Goal: Task Accomplishment & Management: Use online tool/utility

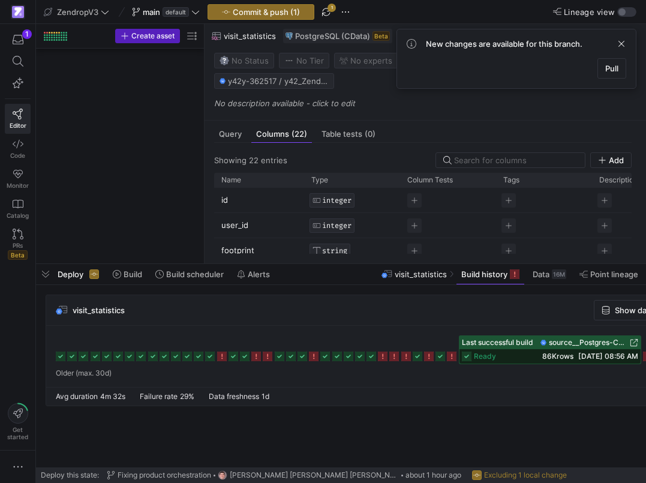
scroll to position [0, 130]
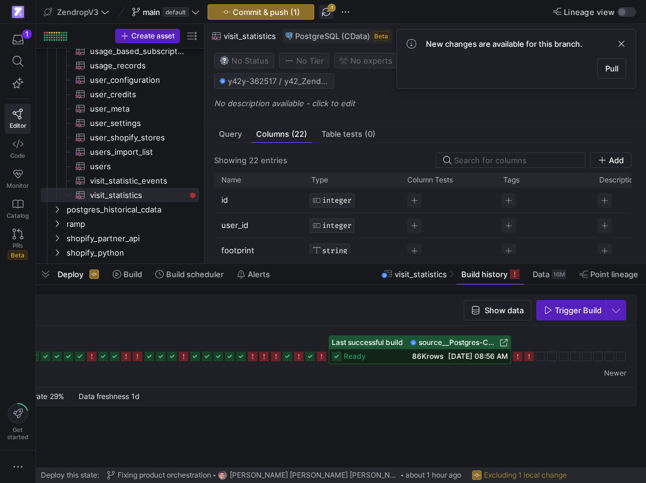
click at [329, 12] on span "button" at bounding box center [326, 12] width 14 height 14
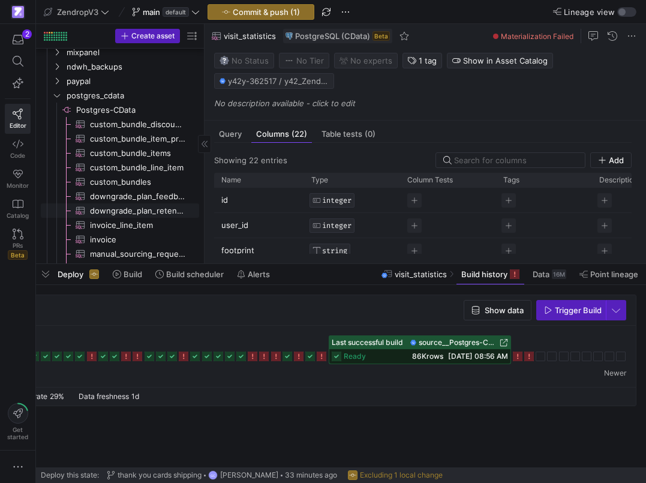
scroll to position [0, 0]
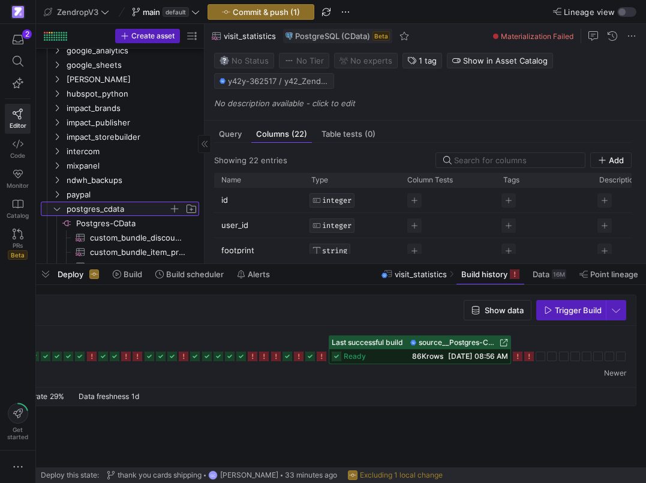
click at [58, 204] on y42-icon "Press SPACE to select this row." at bounding box center [57, 209] width 10 height 10
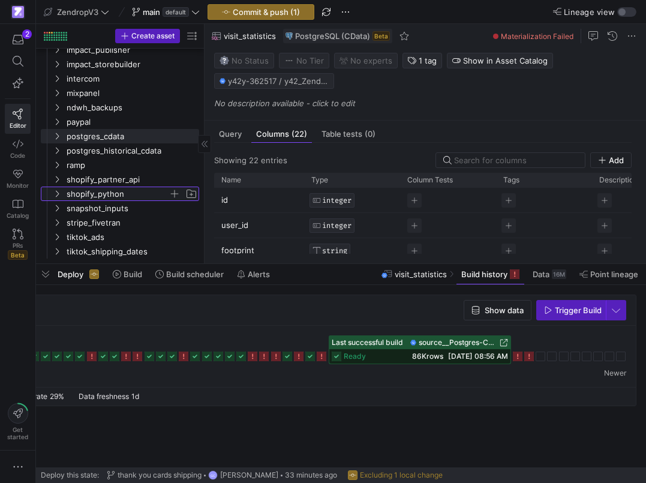
click at [75, 200] on span "shopify_python" at bounding box center [118, 194] width 102 height 14
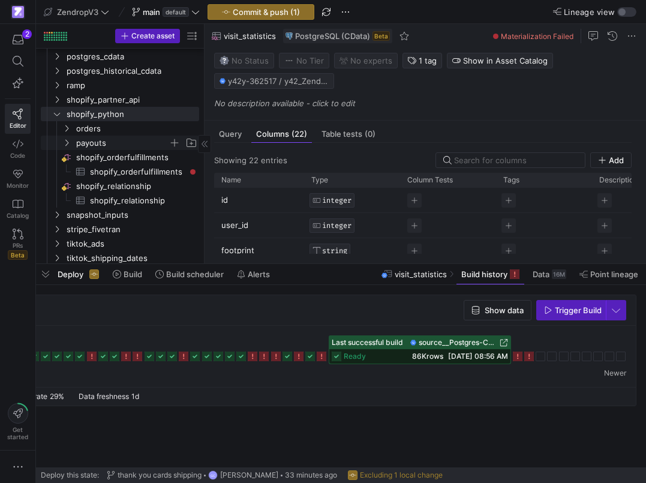
click at [94, 143] on span "payouts" at bounding box center [122, 143] width 92 height 14
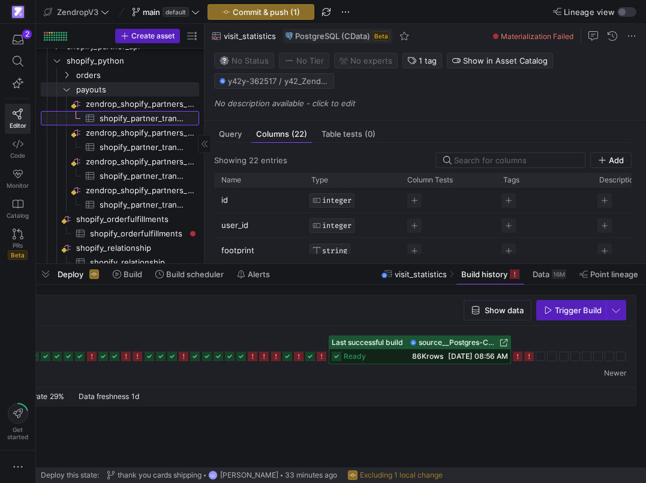
click at [142, 122] on span "shopify_partner_transactions_2024​​​​​​​​​" at bounding box center [143, 119] width 86 height 14
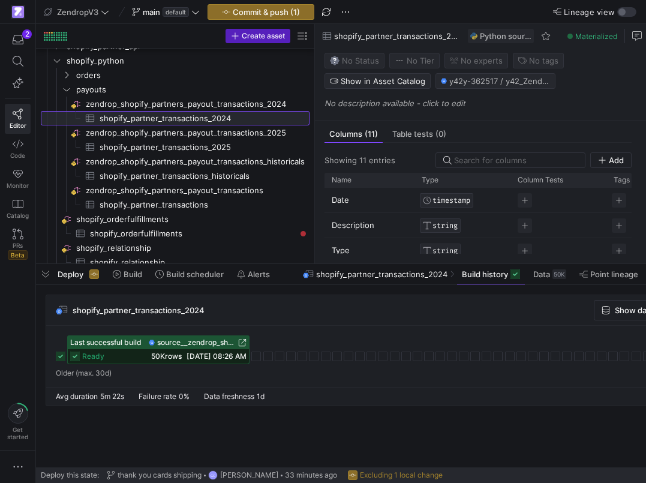
drag, startPoint x: 205, startPoint y: 116, endPoint x: 314, endPoint y: 131, distance: 110.2
click at [315, 131] on as-split "Create asset Drag here to set row groups Drag here to set column labels Group 1…" at bounding box center [341, 143] width 610 height 239
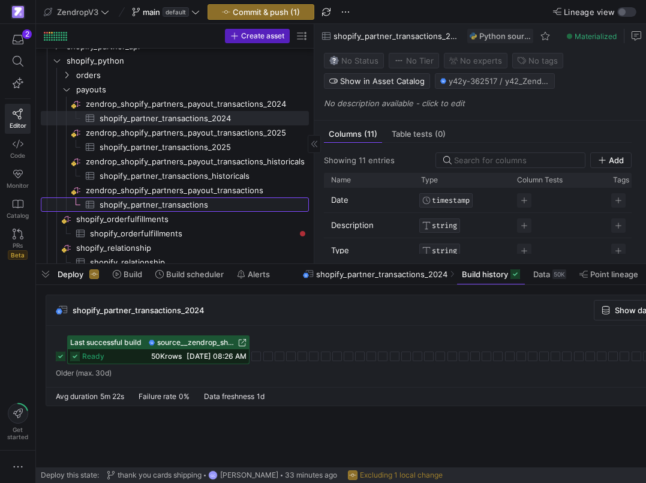
click at [204, 201] on span "shopify_partner_transactions​​​​​​​​​" at bounding box center [197, 205] width 195 height 14
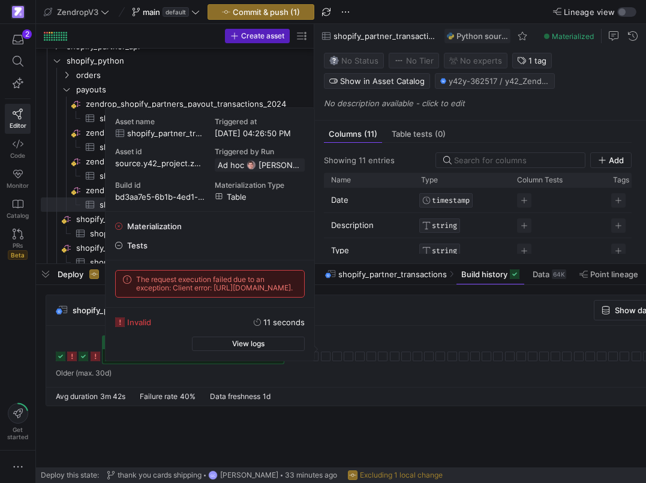
click at [94, 359] on icon at bounding box center [96, 356] width 10 height 10
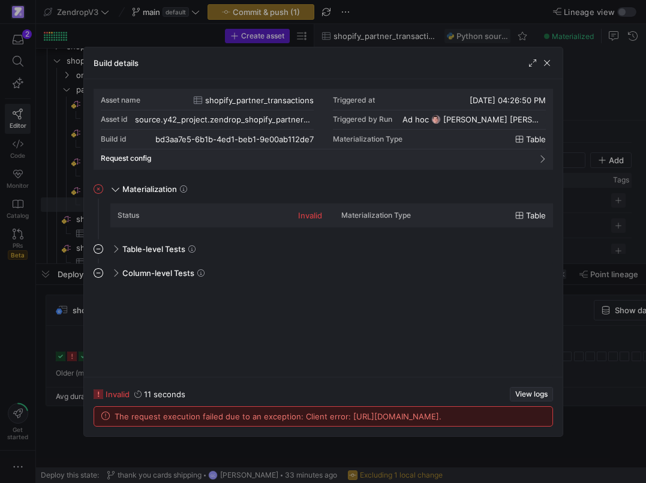
click at [521, 390] on span "View logs" at bounding box center [531, 394] width 32 height 8
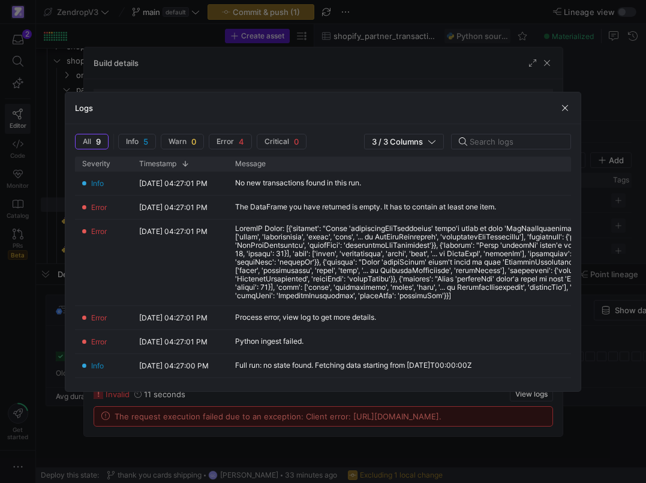
click at [617, 224] on div at bounding box center [323, 241] width 646 height 483
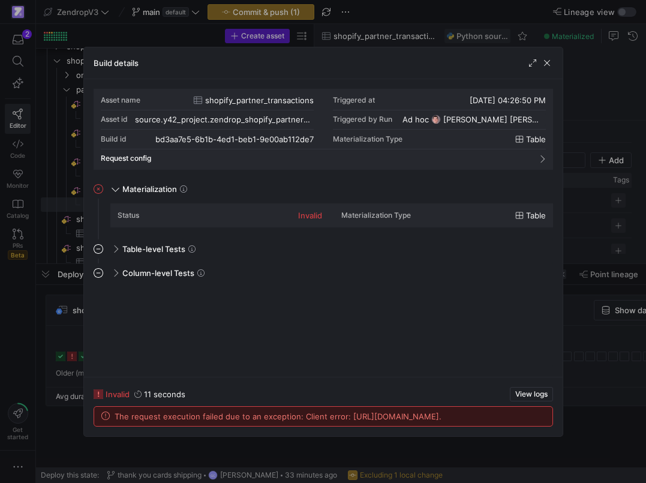
click at [608, 222] on div at bounding box center [323, 241] width 646 height 483
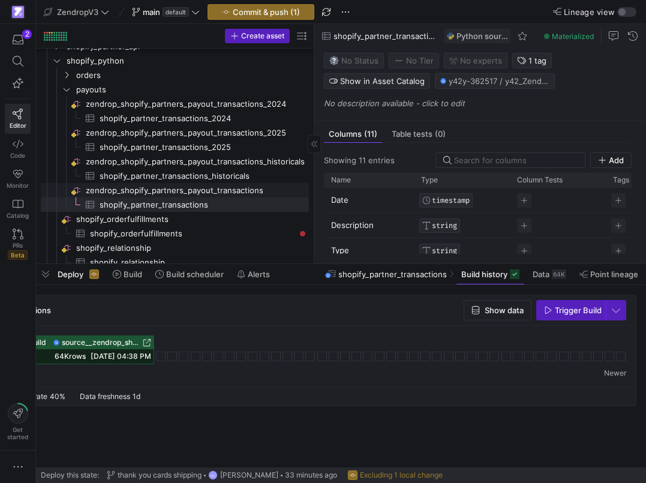
click at [213, 191] on span "zendrop_shopify_partners_payout_transactions​​​​​​​​" at bounding box center [196, 191] width 221 height 14
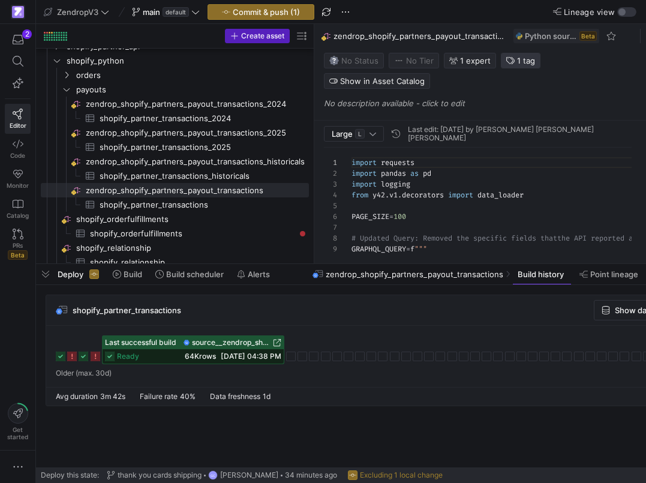
click at [507, 63] on icon "button" at bounding box center [510, 60] width 8 height 8
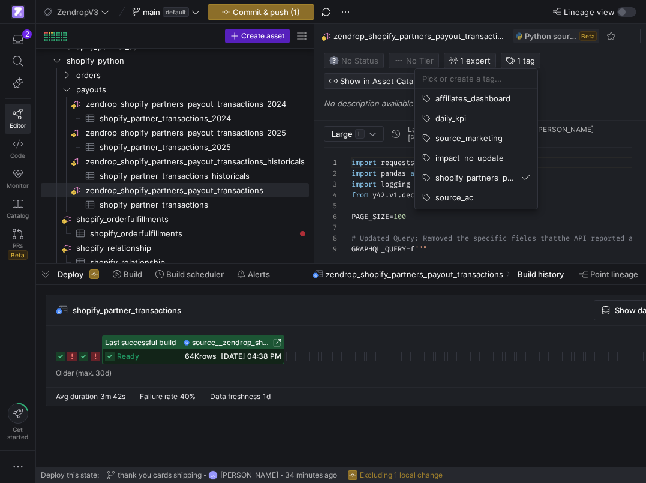
click at [228, 208] on div at bounding box center [323, 241] width 646 height 483
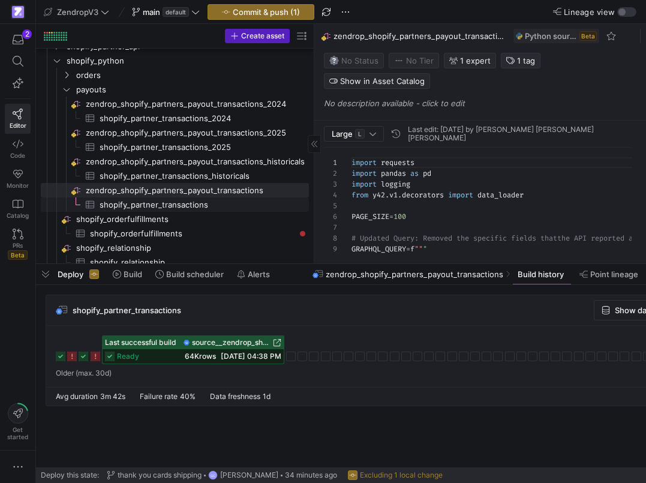
click at [228, 208] on span "shopify_partner_transactions​​​​​​​​​" at bounding box center [197, 205] width 195 height 14
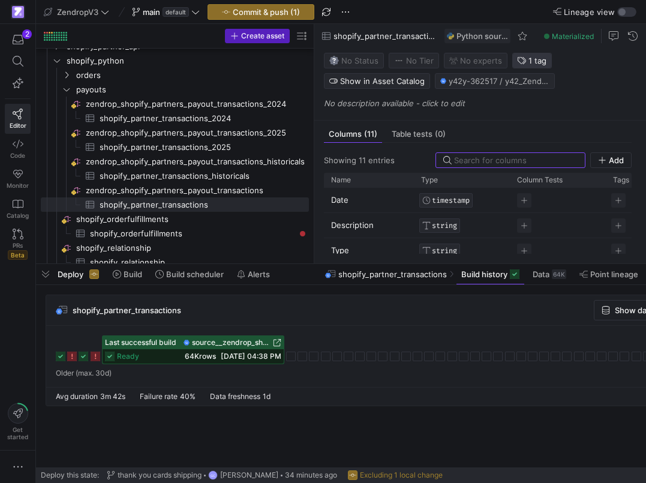
click at [528, 62] on span "1 tag" at bounding box center [537, 61] width 18 height 10
click at [203, 275] on span "Build scheduler" at bounding box center [195, 274] width 58 height 10
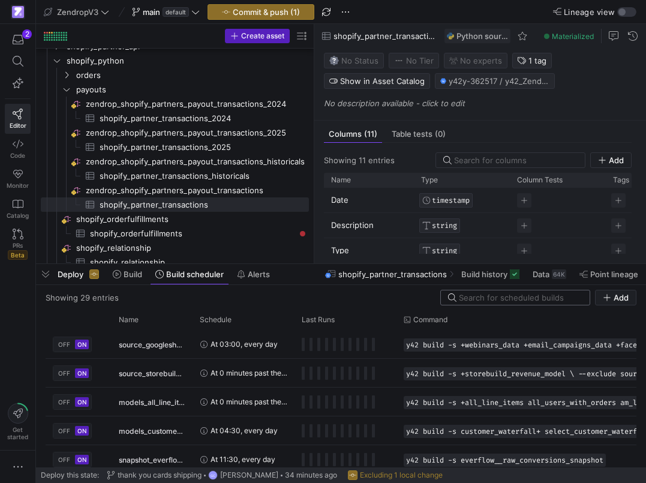
click at [482, 298] on input at bounding box center [521, 298] width 124 height 10
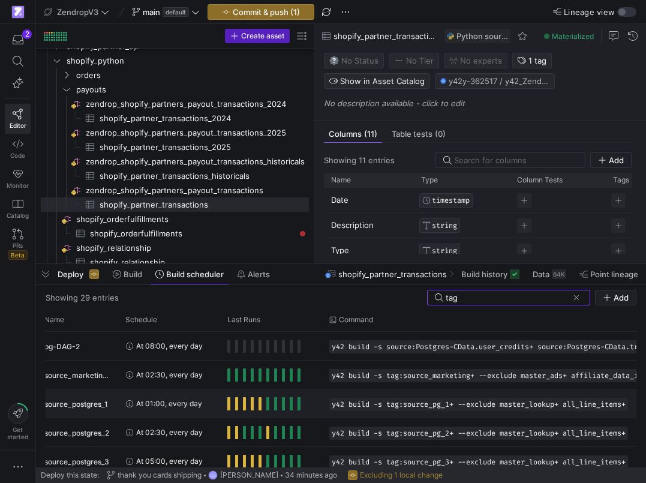
scroll to position [149, 0]
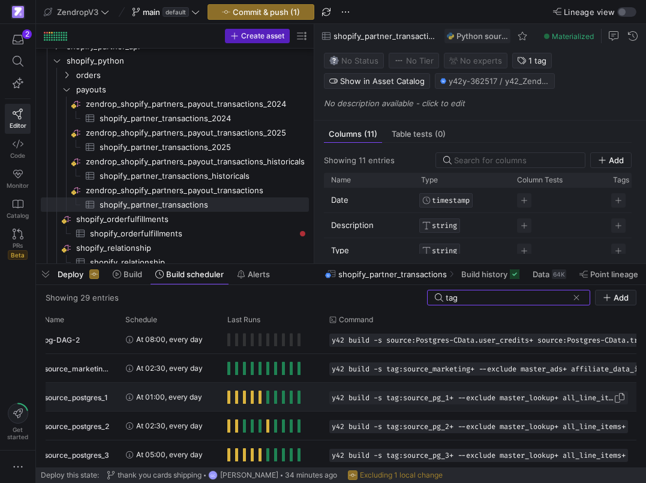
type input "tag"
click at [452, 399] on span "y42 build -s tag:source_pg_1+ --exclude master_lookup+ all_line_items+" at bounding box center [473, 397] width 282 height 8
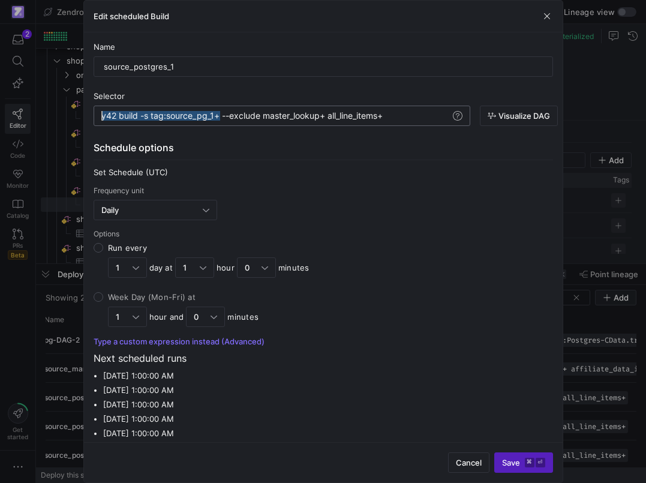
drag, startPoint x: 220, startPoint y: 118, endPoint x: 98, endPoint y: 118, distance: 122.3
click at [101, 118] on div "y42 build -s tag:source_pg_1+ --exclude master_loo kup+ all_line_items+" at bounding box center [275, 116] width 349 height 10
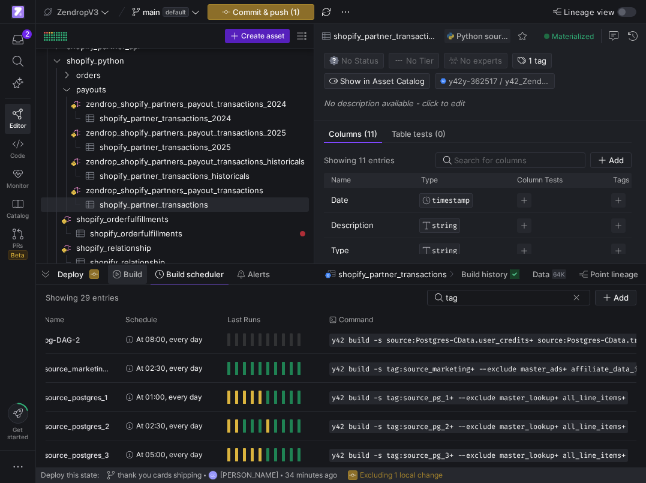
click at [118, 273] on icon at bounding box center [117, 274] width 8 height 8
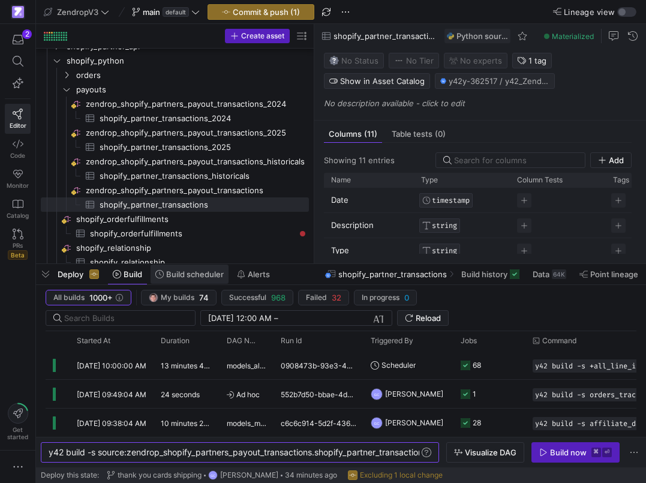
click at [187, 273] on span "Build scheduler" at bounding box center [195, 274] width 58 height 10
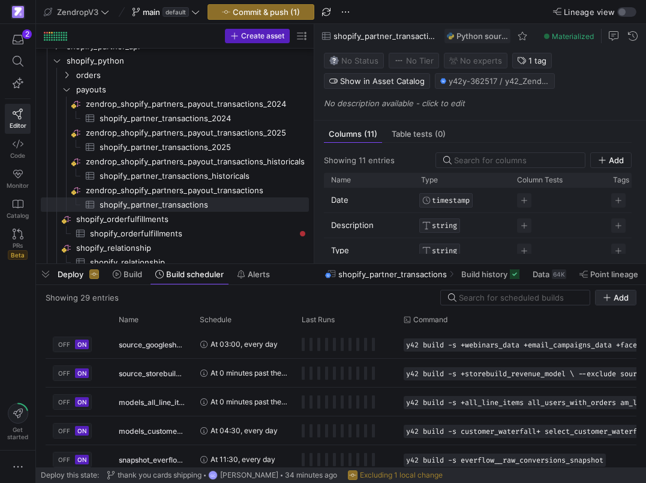
click at [601, 296] on span "button" at bounding box center [615, 297] width 40 height 14
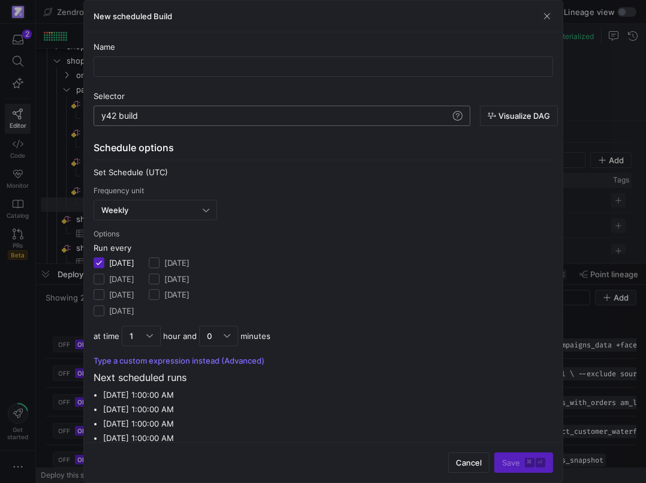
click at [210, 119] on div "y42 build" at bounding box center [275, 116] width 349 height 10
click at [210, 116] on div "y42 build -s tag:source_pg_1+" at bounding box center [275, 116] width 349 height 10
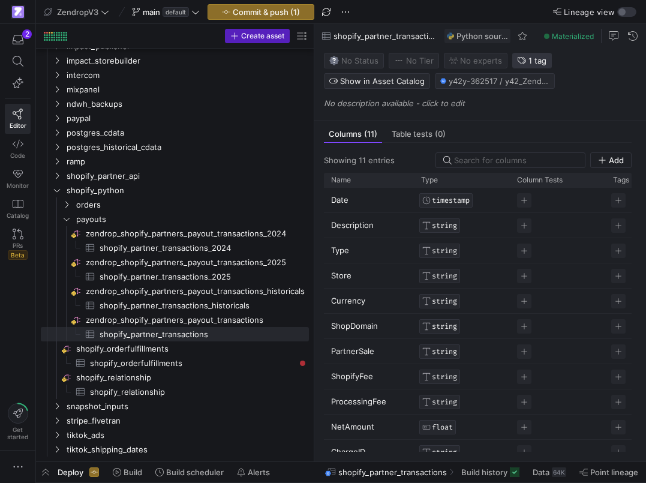
click at [530, 56] on span "button" at bounding box center [532, 60] width 38 height 14
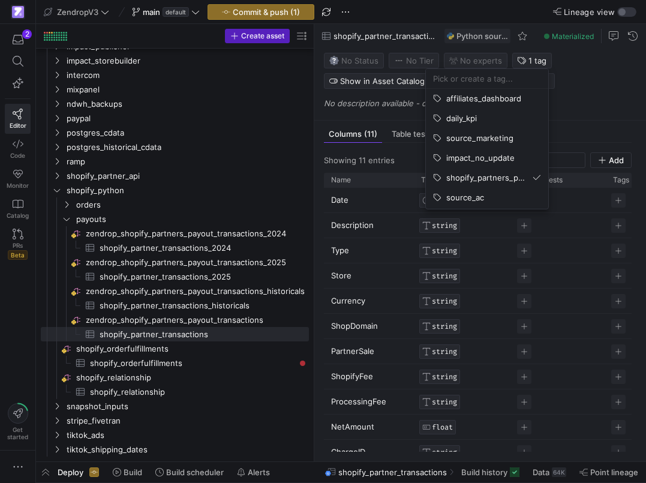
click at [170, 332] on div at bounding box center [323, 241] width 646 height 483
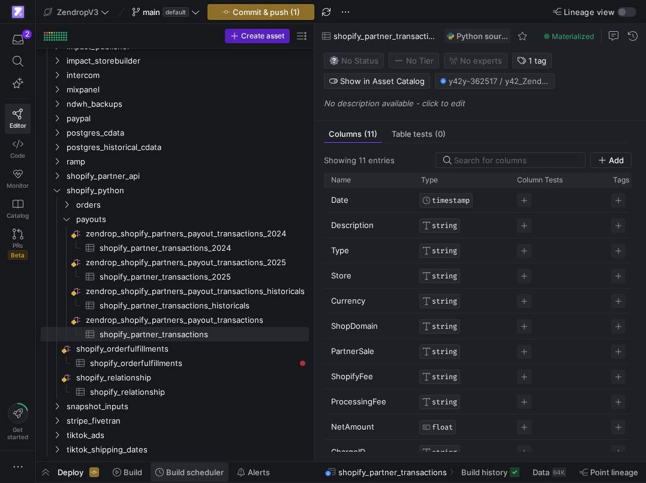
click at [197, 477] on span at bounding box center [190, 471] width 78 height 19
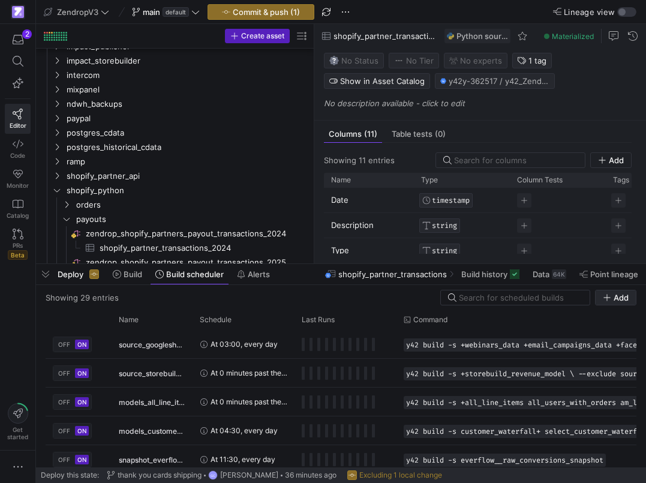
click at [610, 300] on icon "button" at bounding box center [607, 297] width 8 height 8
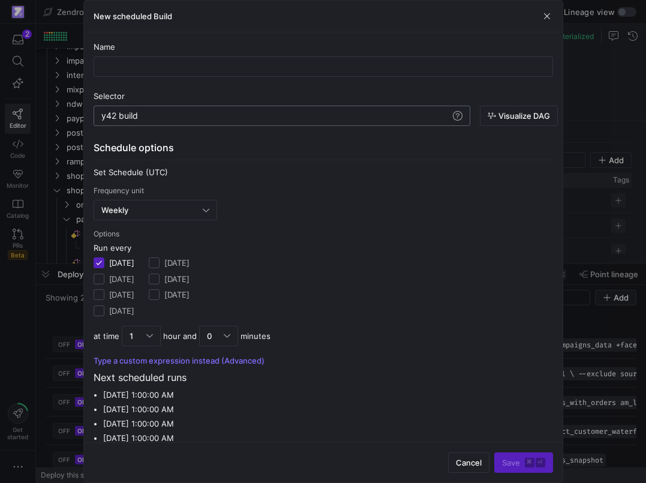
click at [253, 121] on div "y42 build y42 build" at bounding box center [282, 116] width 377 height 20
click at [246, 115] on div "y42 build" at bounding box center [275, 116] width 349 height 10
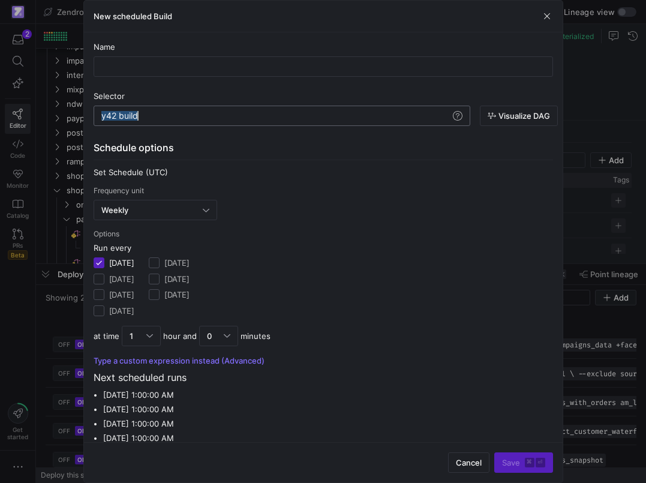
click at [246, 115] on div "y42 build" at bounding box center [275, 116] width 349 height 10
click at [200, 112] on div "y42 build -s tag:source_pg_1+" at bounding box center [275, 116] width 349 height 10
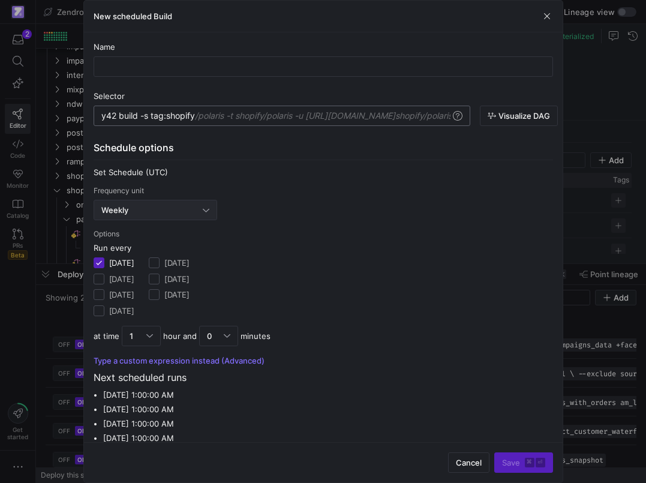
click at [145, 204] on div "Weekly" at bounding box center [155, 209] width 108 height 19
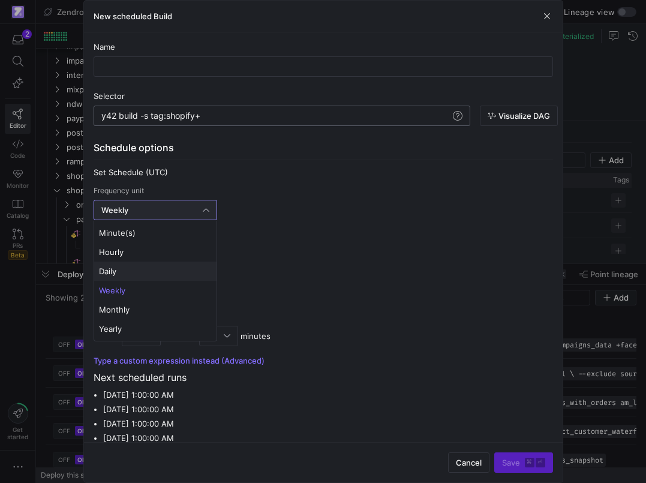
click at [137, 263] on mat-option "Daily" at bounding box center [155, 270] width 122 height 19
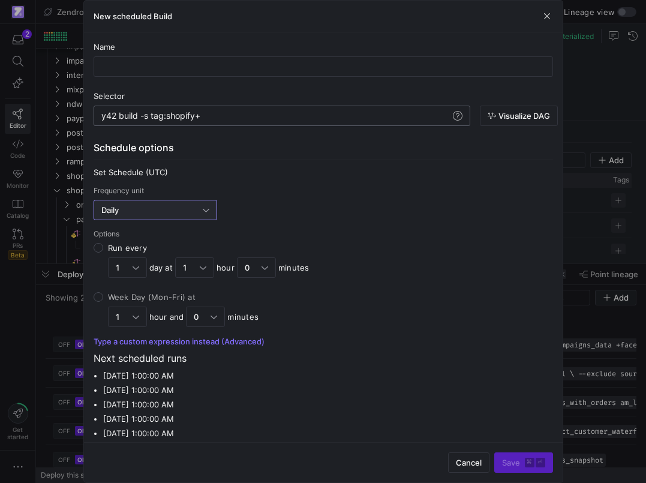
click at [179, 217] on div "Daily" at bounding box center [155, 209] width 108 height 19
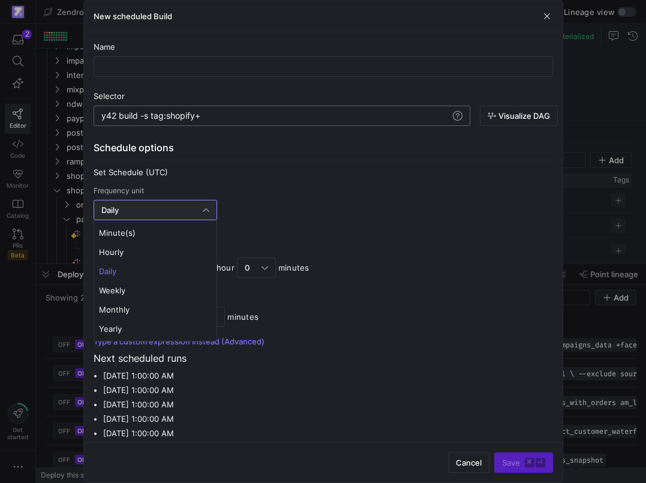
click at [269, 204] on div at bounding box center [323, 241] width 646 height 483
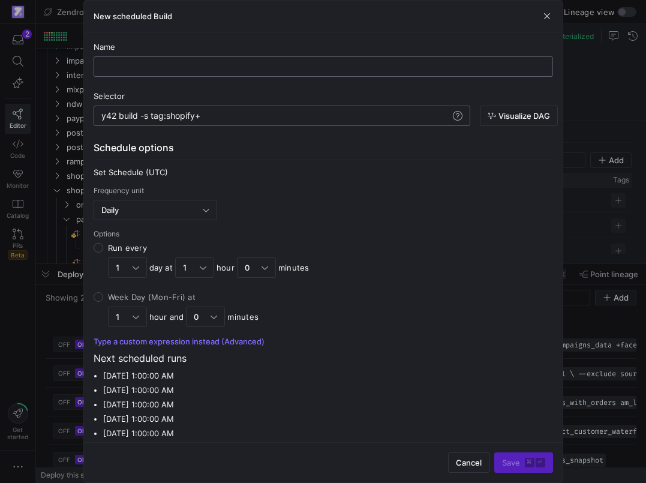
click at [190, 62] on input "text" at bounding box center [323, 67] width 439 height 10
click at [190, 65] on input "text" at bounding box center [323, 67] width 439 height 10
type input "S"
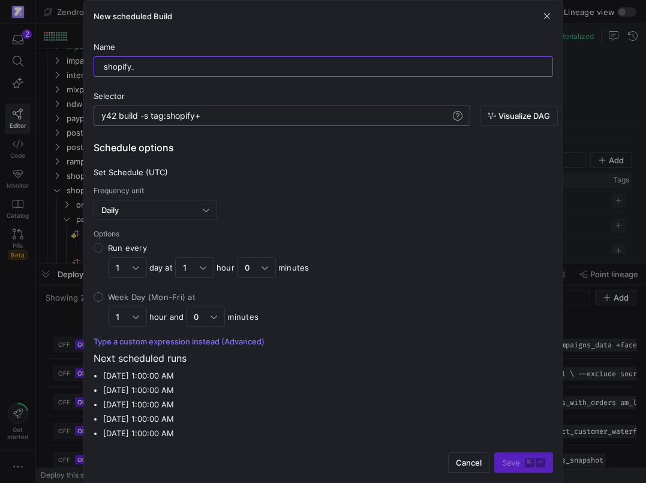
type input "shopify_"
click at [101, 297] on input "Week Day (Mon-Fri) at 1 hour and 0 minutes" at bounding box center [99, 297] width 10 height 10
radio input "true"
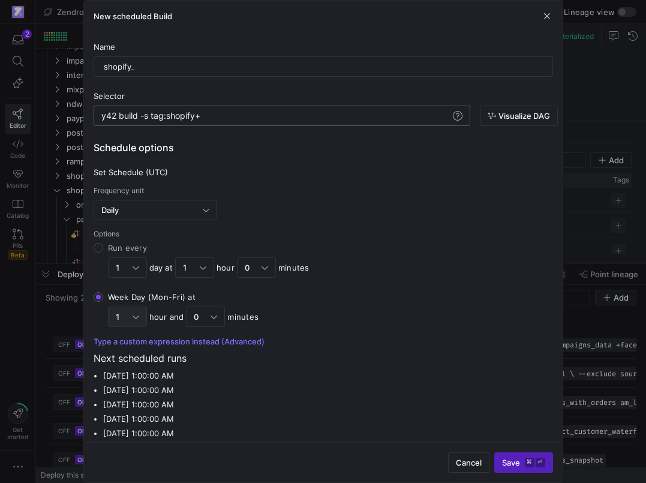
click at [136, 316] on div at bounding box center [136, 317] width 7 height 10
click at [103, 302] on input "Week Day (Mon-Fri) at 1 hour and 0 minutes" at bounding box center [99, 297] width 10 height 10
click at [125, 269] on span "6" at bounding box center [127, 269] width 28 height 10
click at [200, 71] on input "shopify_" at bounding box center [323, 67] width 439 height 10
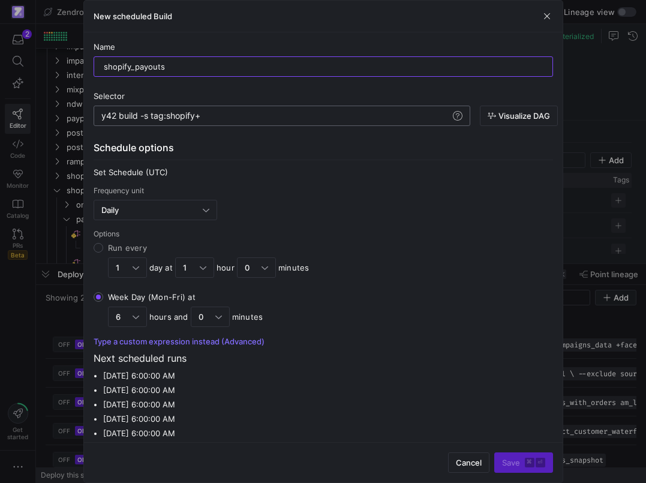
scroll to position [8, 0]
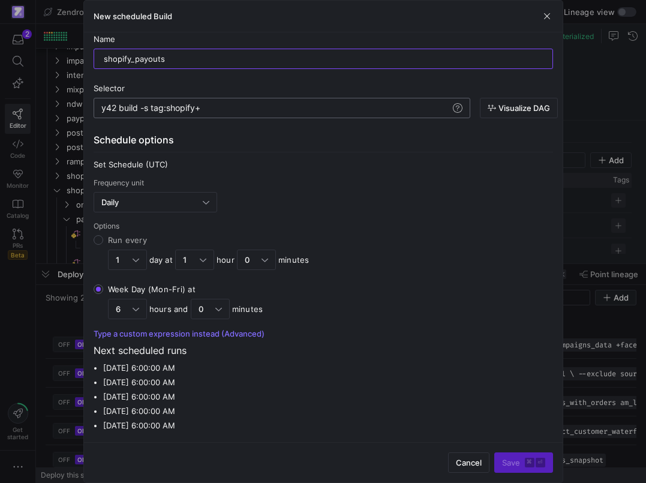
type input "shopify_payouts"
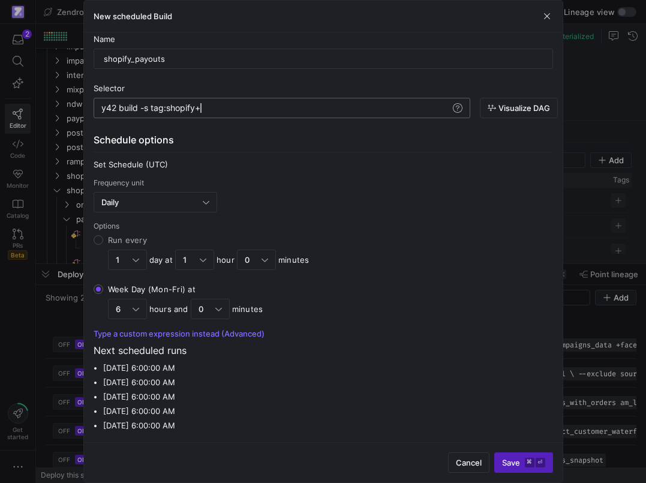
click at [303, 107] on div "y42 build -s tag:shopify+" at bounding box center [275, 108] width 349 height 10
click at [301, 132] on div "Name shopify_payouts Selector y42 build -s tag:shopify+ y42 build -s tag:shopif…" at bounding box center [323, 233] width 459 height 398
click at [511, 462] on span "Save ⌘ ⏎" at bounding box center [523, 463] width 43 height 10
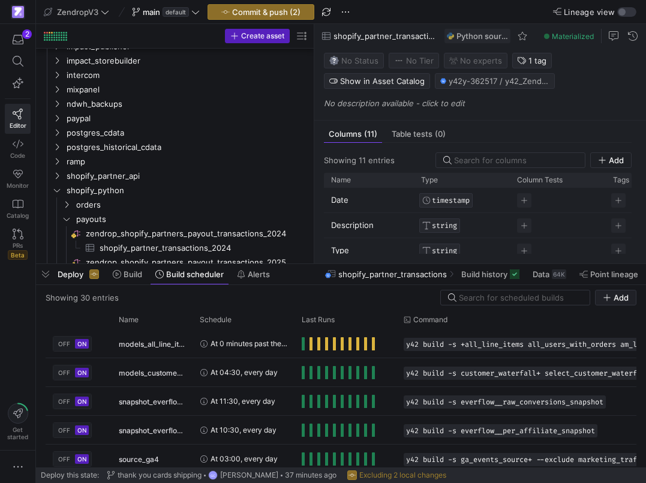
scroll to position [0, 0]
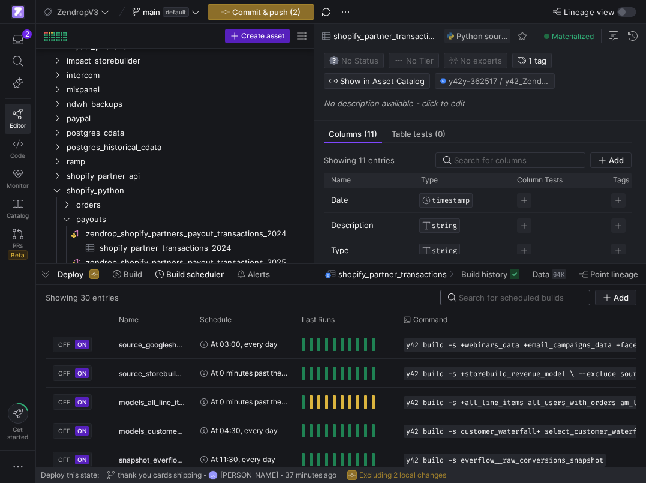
click at [491, 297] on input at bounding box center [521, 298] width 124 height 10
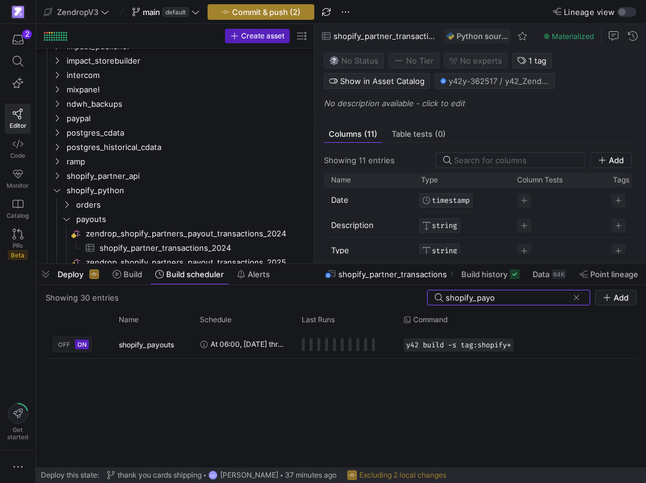
type input "shopify_payo"
click at [289, 14] on span "Commit & push (2)" at bounding box center [266, 12] width 68 height 10
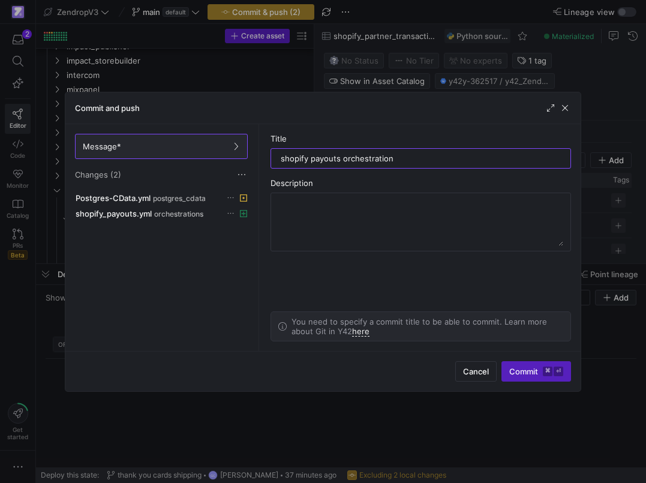
type input "shopify payouts orchestration"
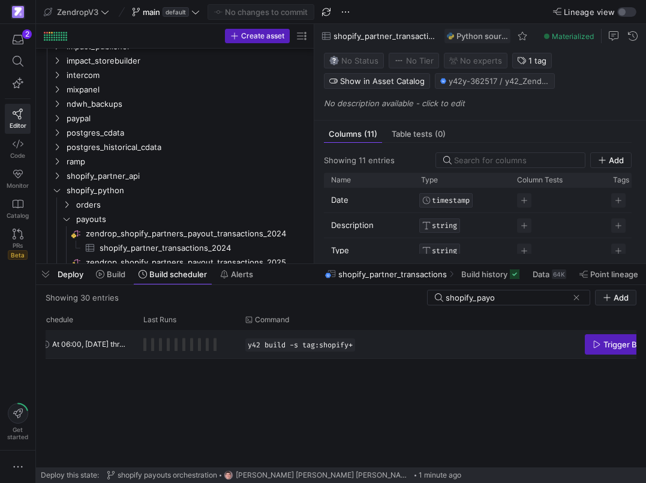
scroll to position [0, 216]
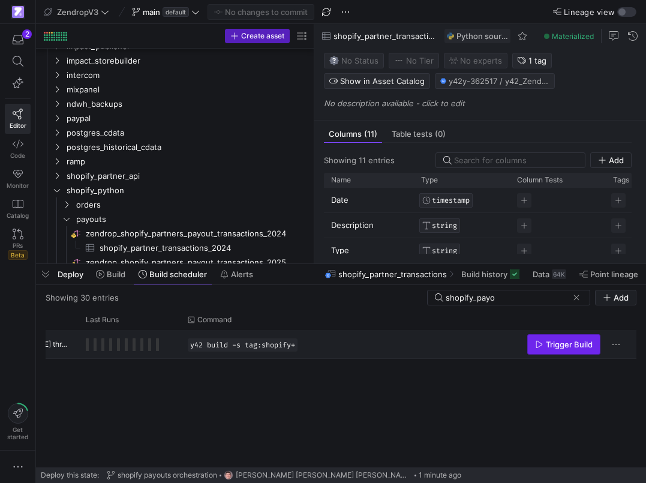
click at [554, 351] on span "Press SPACE to select this row." at bounding box center [564, 344] width 72 height 19
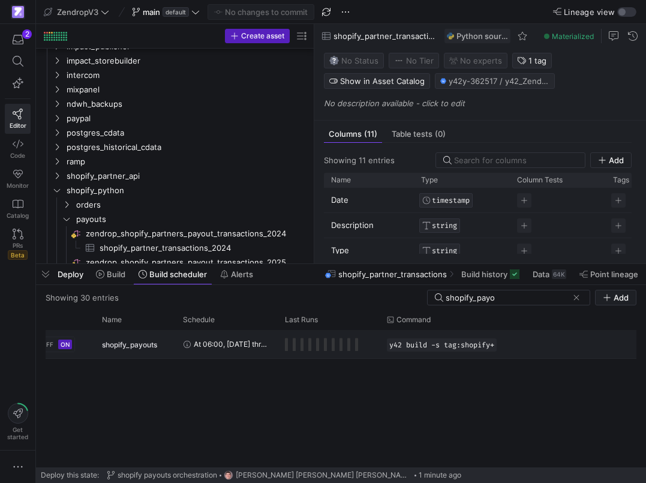
scroll to position [0, 0]
click at [306, 345] on div "Press SPACE to select this row." at bounding box center [338, 344] width 73 height 13
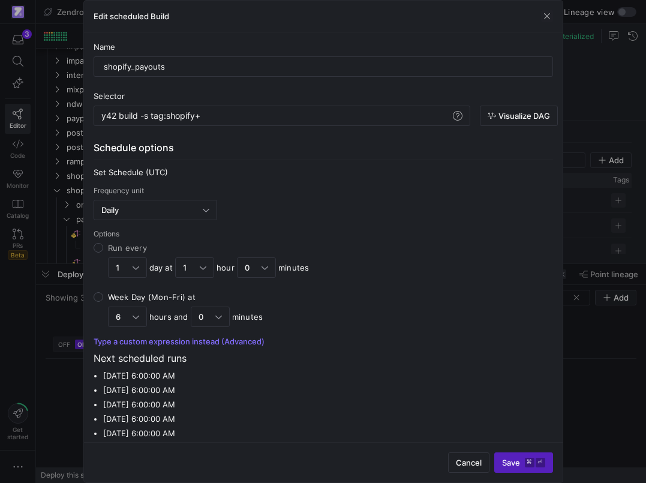
click at [62, 387] on div at bounding box center [323, 241] width 646 height 483
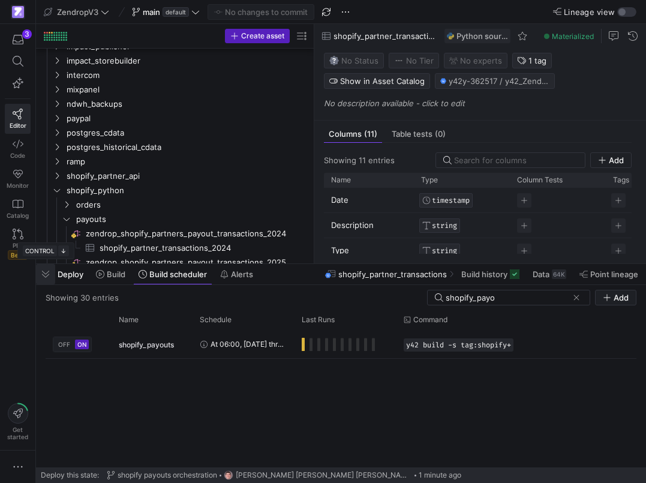
click at [49, 271] on span "button" at bounding box center [45, 274] width 19 height 20
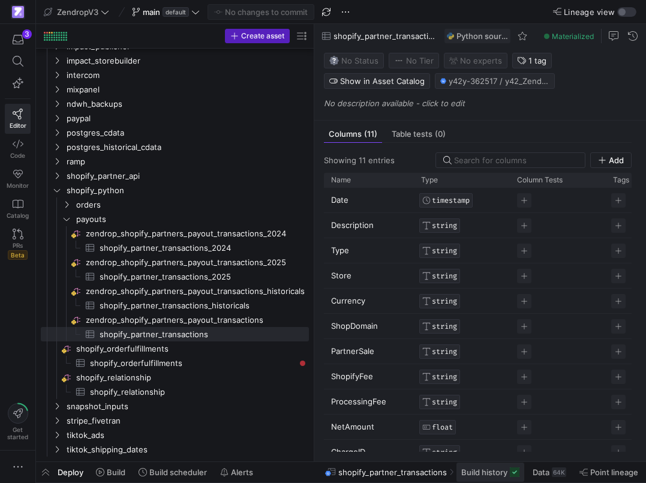
click at [468, 475] on span "Build history" at bounding box center [484, 472] width 46 height 10
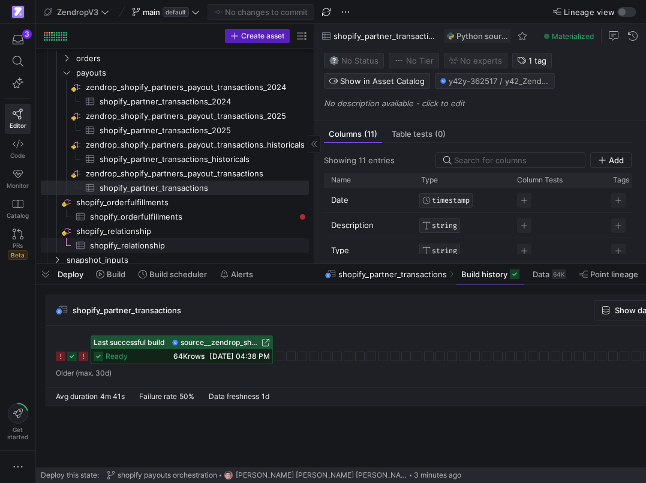
scroll to position [587, 0]
click at [204, 175] on span "zendrop_shopify_partners_payout_transactions​​​​​​​​" at bounding box center [196, 174] width 221 height 14
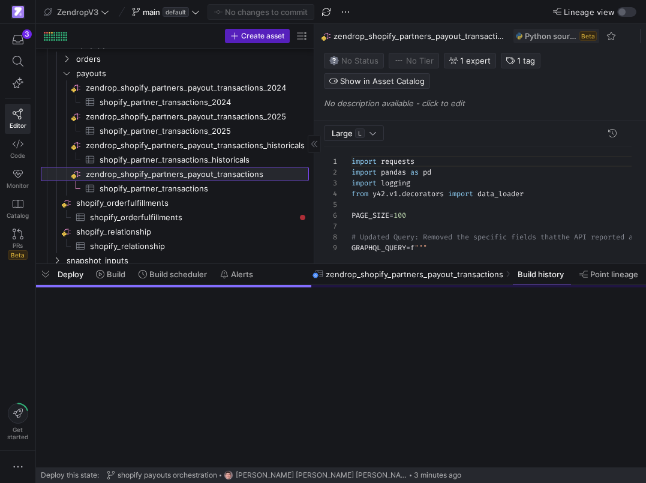
scroll to position [108, 0]
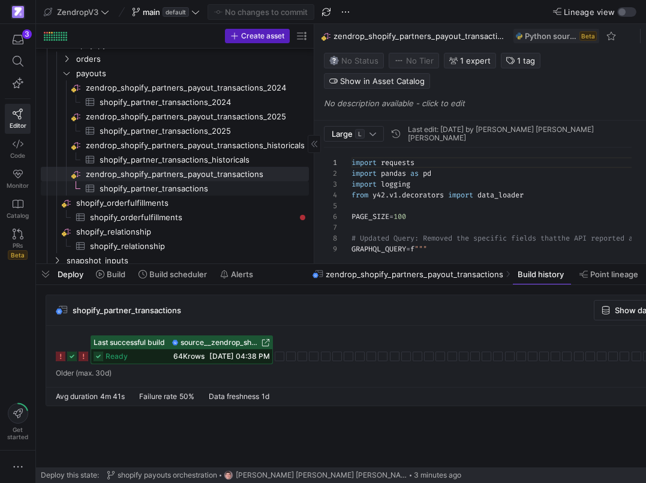
click at [199, 187] on span "shopify_partner_transactions​​​​​​​​​" at bounding box center [197, 189] width 195 height 14
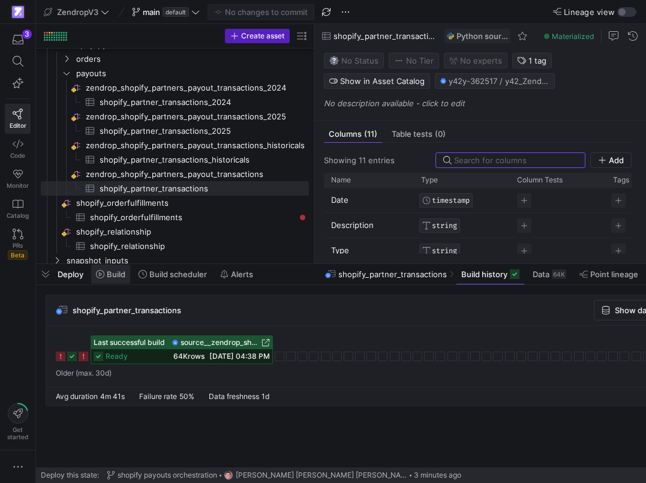
click at [112, 279] on span "Build" at bounding box center [116, 274] width 19 height 10
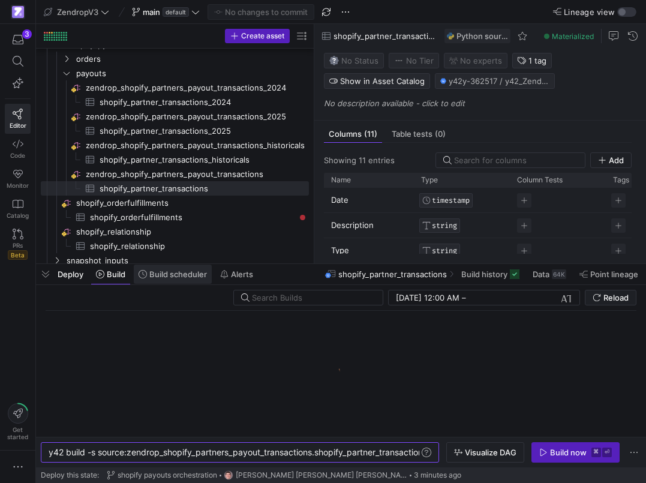
click at [195, 273] on span "Build scheduler" at bounding box center [178, 274] width 58 height 10
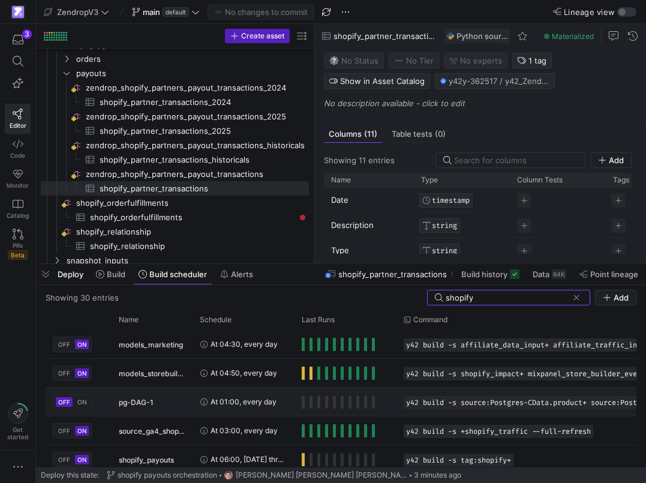
scroll to position [35, 0]
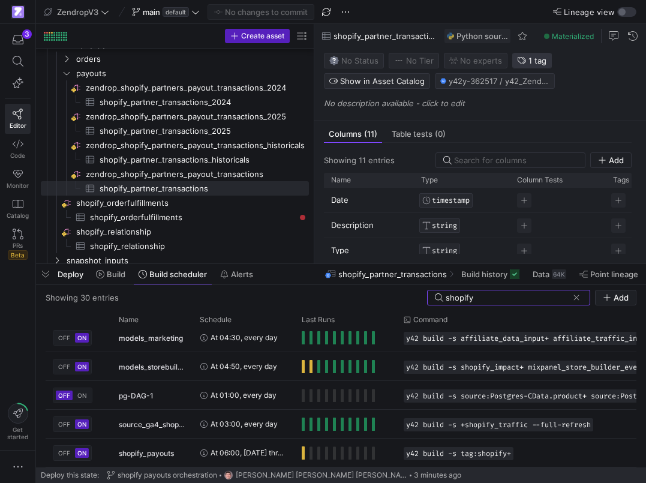
type input "shopify"
click at [532, 62] on span "1 tag" at bounding box center [537, 61] width 18 height 10
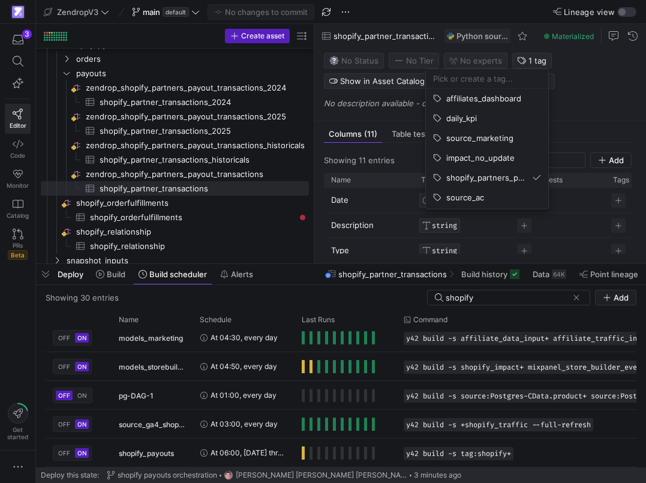
click at [492, 81] on input at bounding box center [487, 79] width 108 height 10
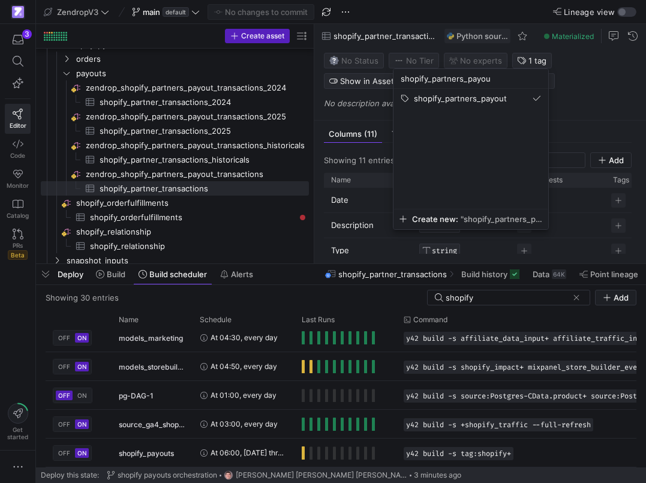
type input "shopify_partners_payout"
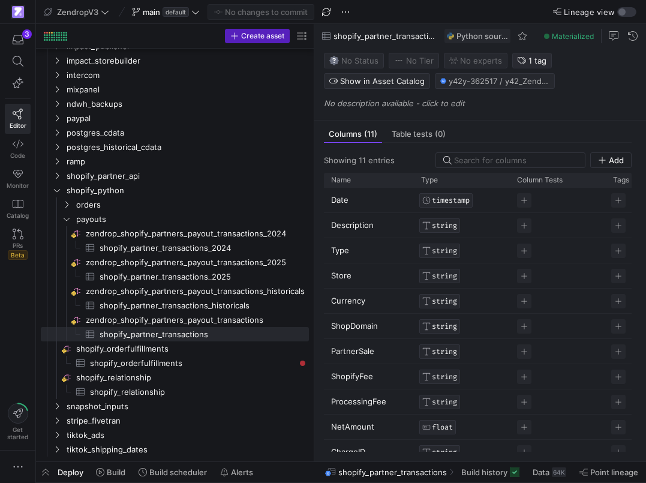
scroll to position [437, 0]
click at [166, 478] on span at bounding box center [173, 471] width 78 height 19
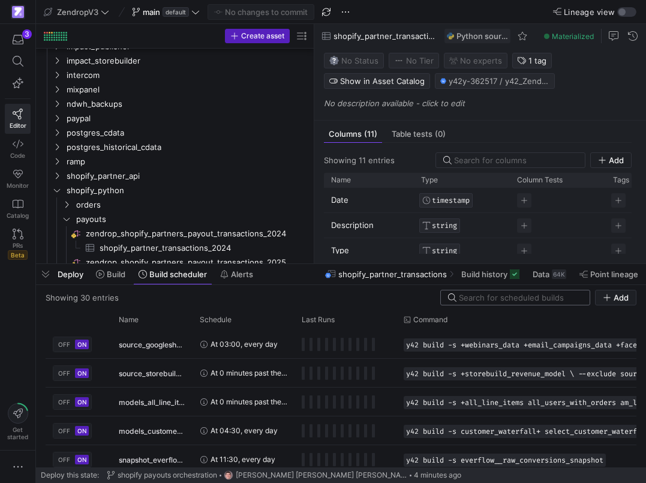
click at [513, 299] on input at bounding box center [521, 298] width 124 height 10
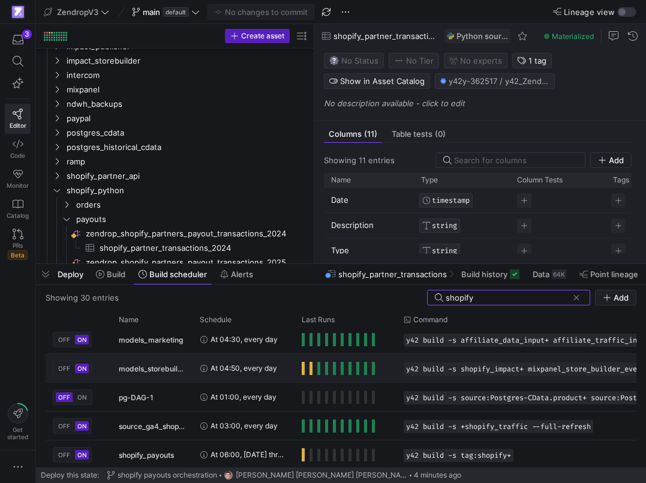
scroll to position [35, 0]
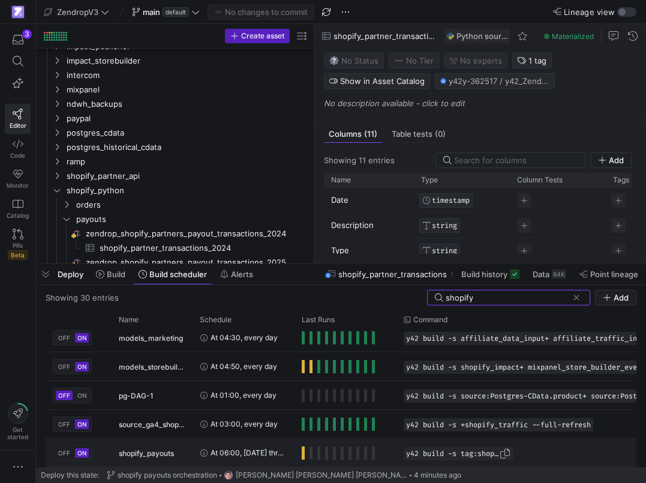
type input "shopify"
click at [441, 454] on span "y42 build -s tag:shopify+" at bounding box center [452, 453] width 93 height 8
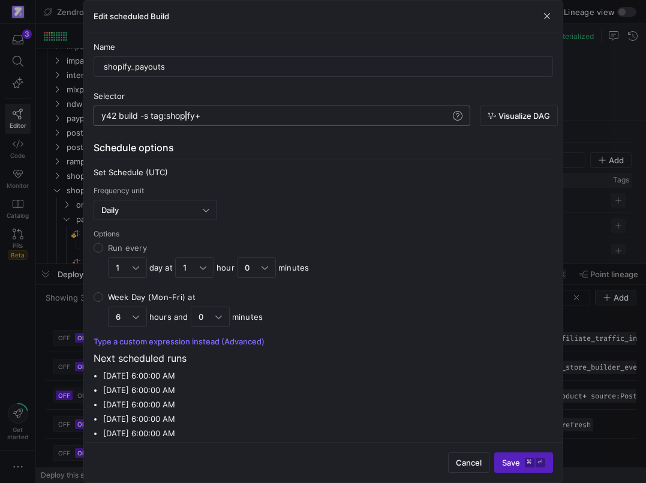
click at [183, 114] on div "y42 build -s tag:shopify+" at bounding box center [275, 116] width 349 height 10
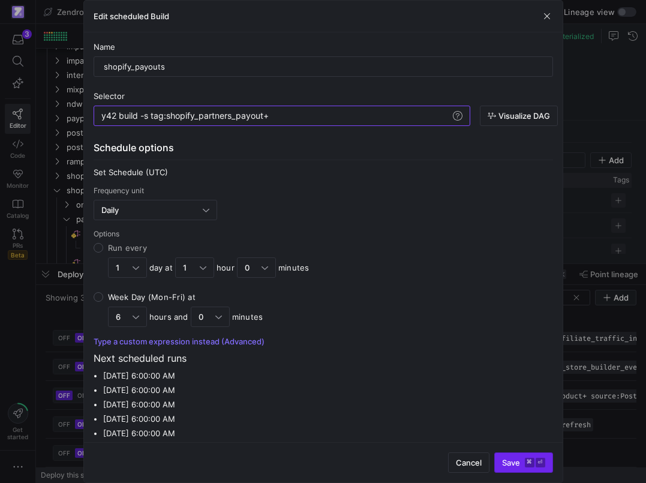
click at [526, 456] on span "submit" at bounding box center [524, 462] width 58 height 19
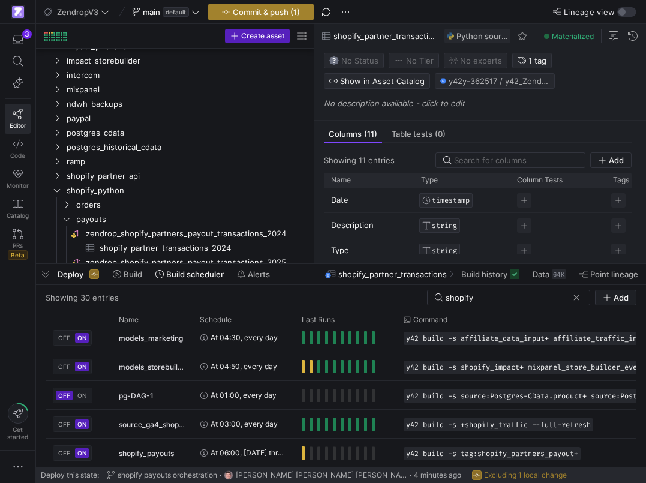
click at [287, 17] on span "button" at bounding box center [261, 12] width 106 height 14
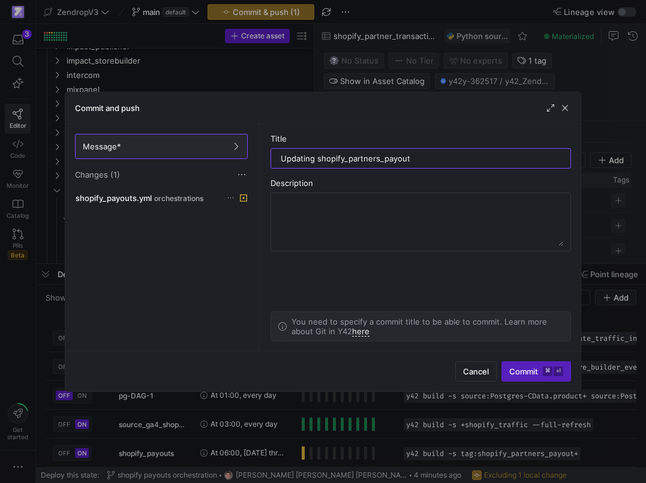
type input "Updating shopify_partners_payout"
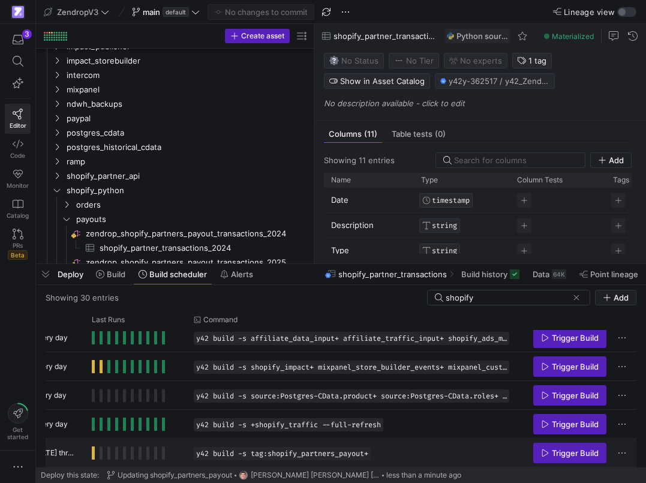
scroll to position [0, 216]
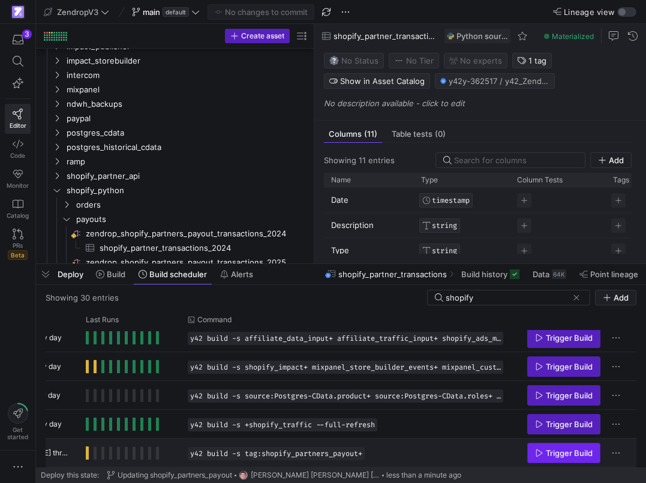
click at [531, 455] on span "Press SPACE to select this row." at bounding box center [564, 452] width 72 height 19
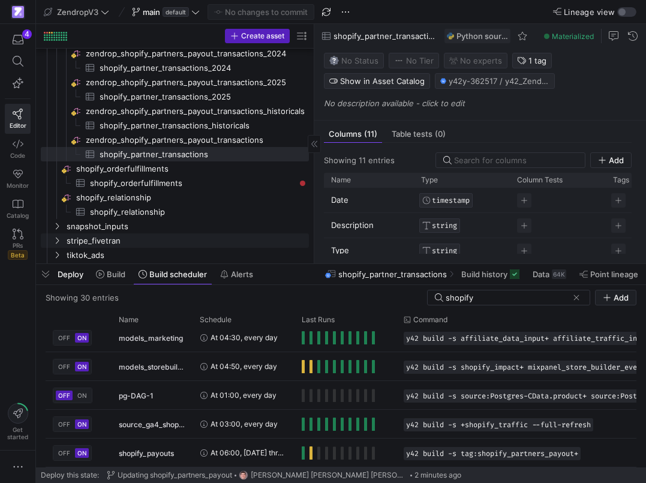
scroll to position [633, 0]
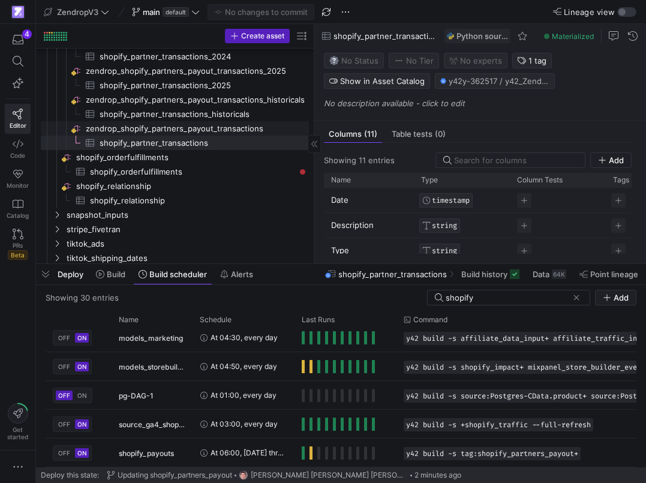
click at [240, 130] on span "zendrop_shopify_partners_payout_transactions​​​​​​​​" at bounding box center [196, 129] width 221 height 14
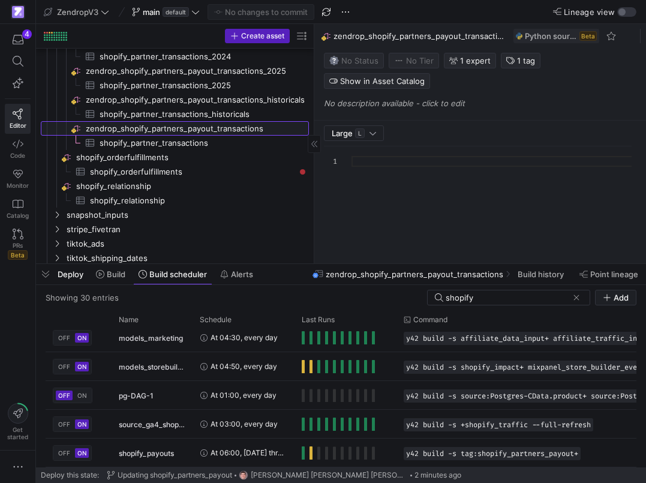
scroll to position [108, 0]
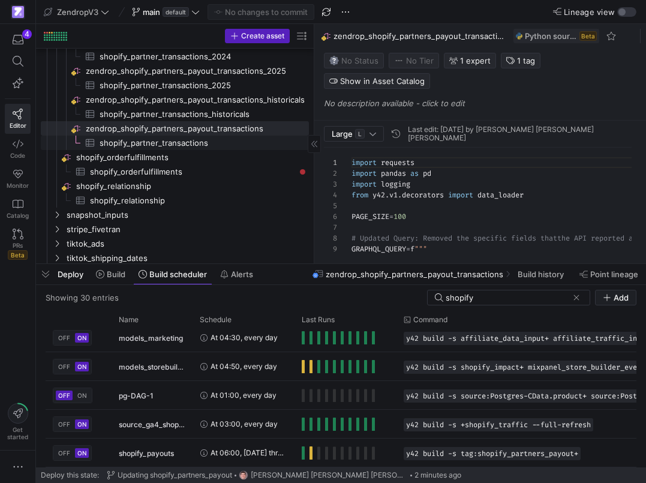
click at [255, 145] on span "shopify_partner_transactions​​​​​​​​​" at bounding box center [197, 143] width 195 height 14
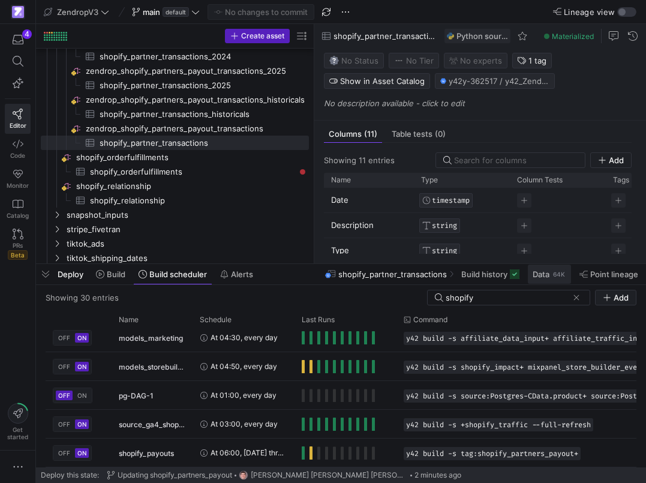
click at [530, 269] on span at bounding box center [549, 273] width 43 height 19
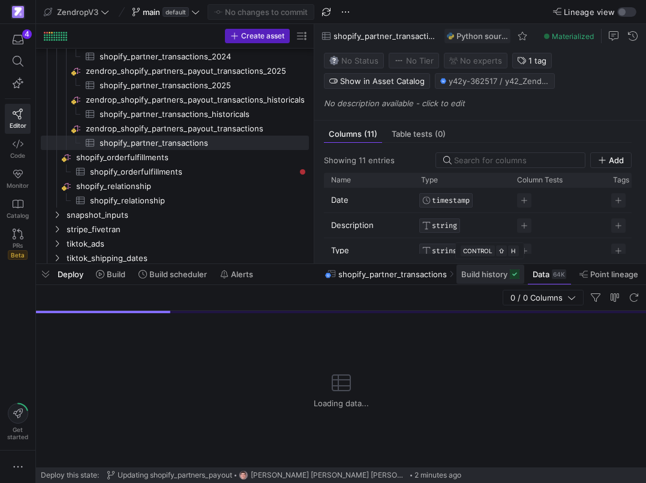
click at [498, 276] on span "Build history" at bounding box center [484, 274] width 46 height 10
